Goal: Task Accomplishment & Management: Use online tool/utility

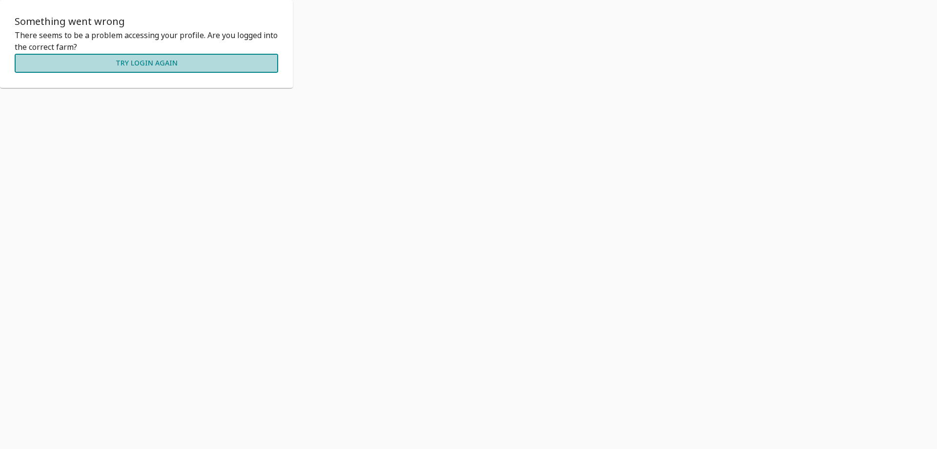
click at [128, 63] on button "Try Login Again" at bounding box center [147, 63] width 264 height 19
